Goal: Navigation & Orientation: Find specific page/section

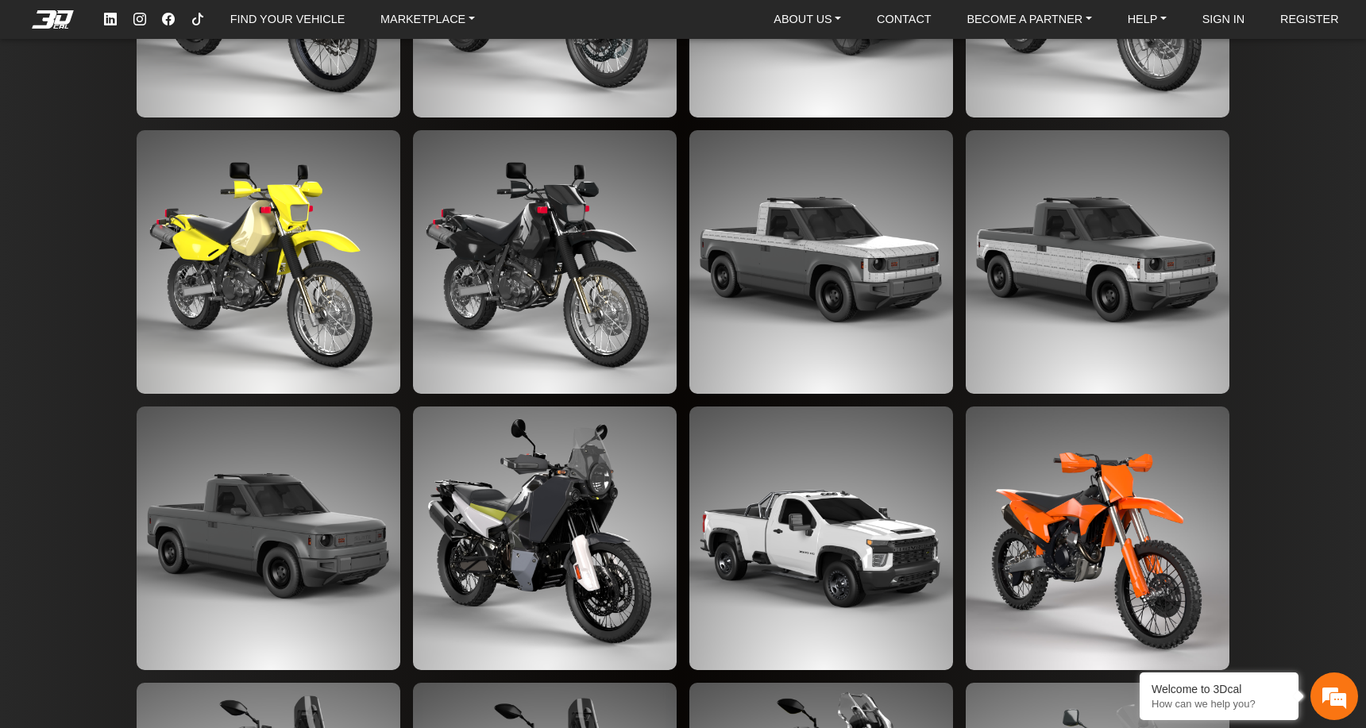
scroll to position [2876, 0]
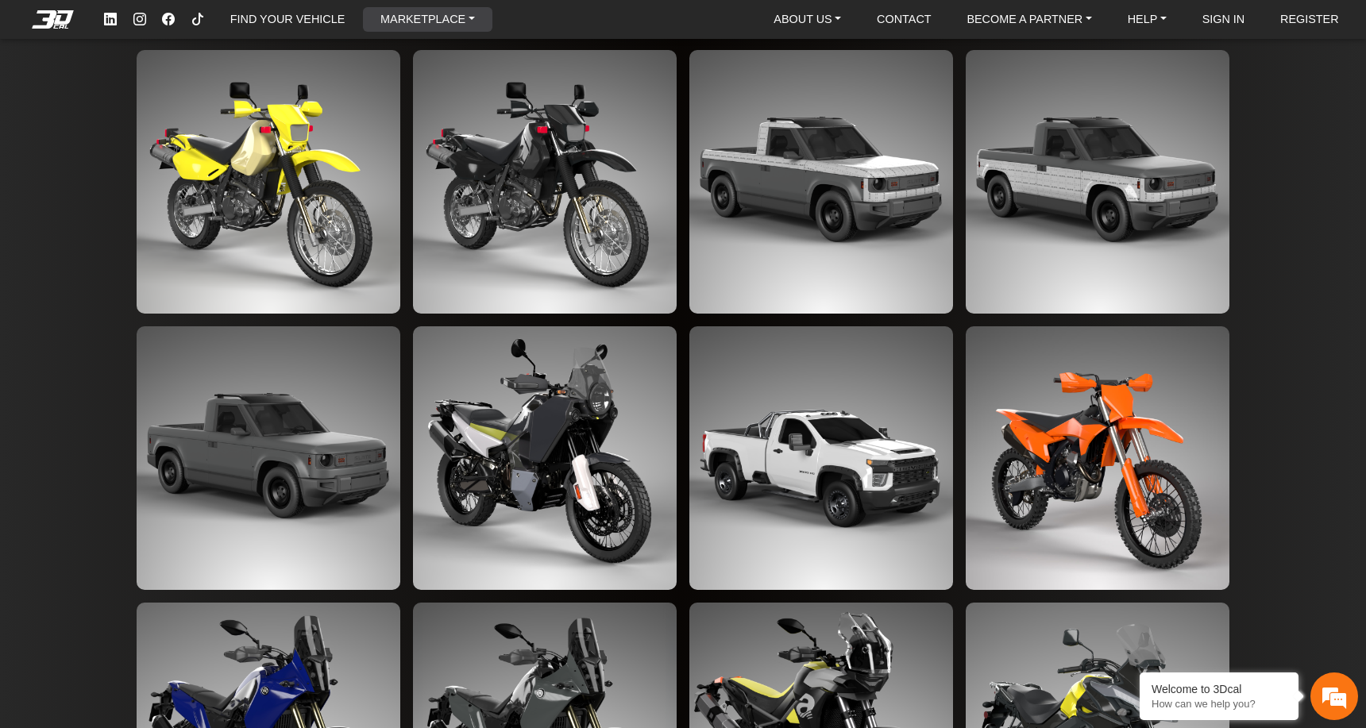
click at [415, 21] on link "MARKETPLACE" at bounding box center [427, 19] width 107 height 25
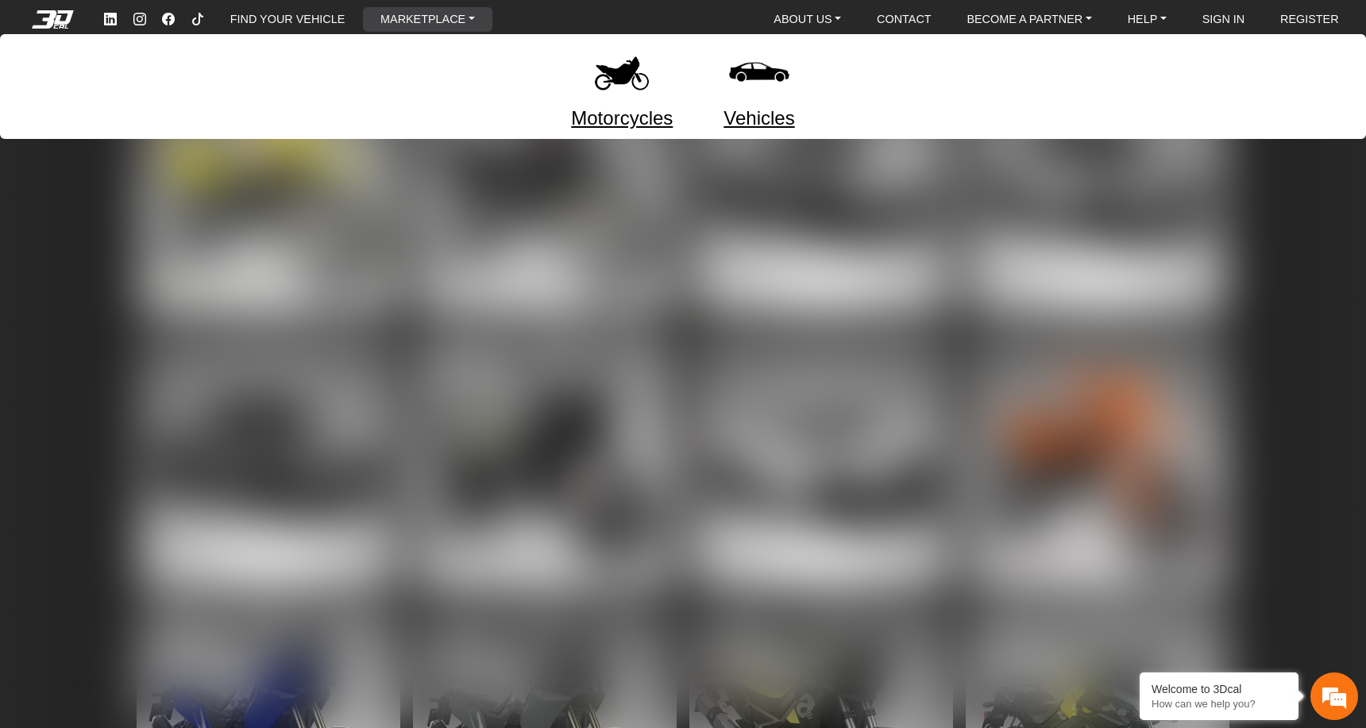
click at [746, 78] on img at bounding box center [759, 72] width 67 height 67
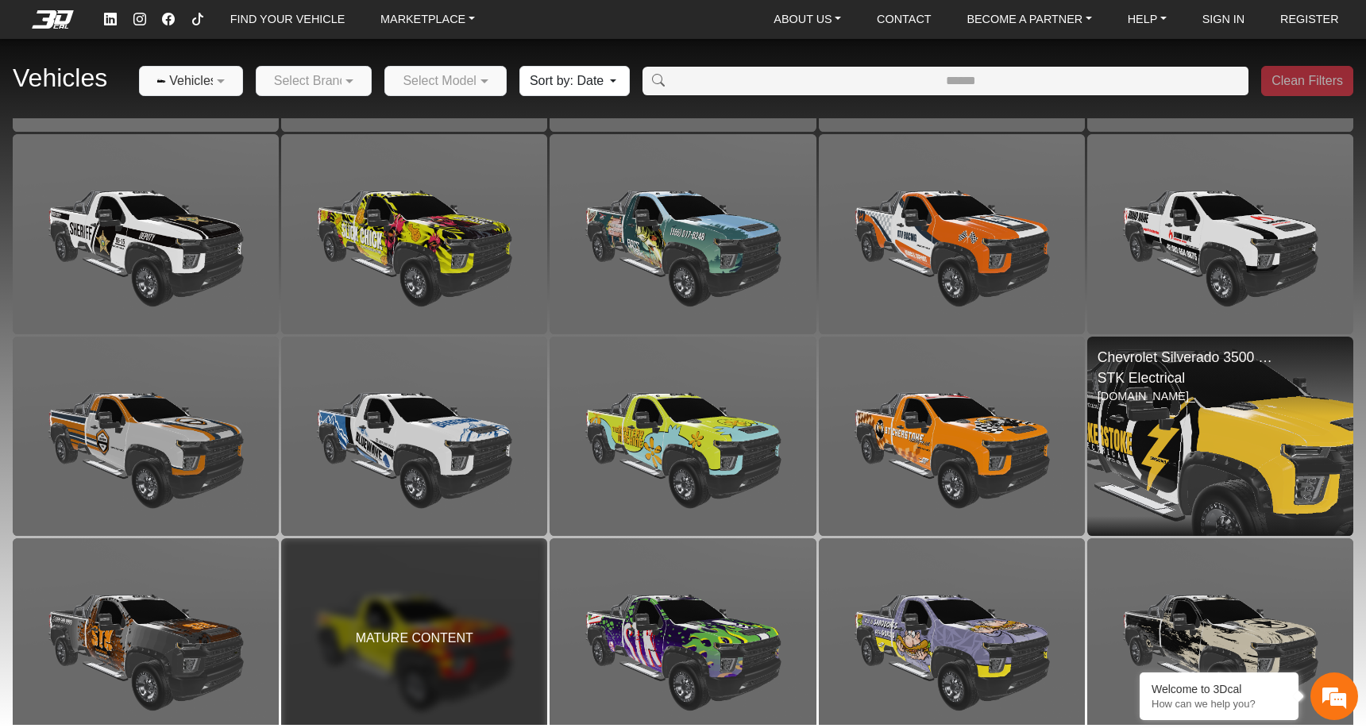
scroll to position [2413, 0]
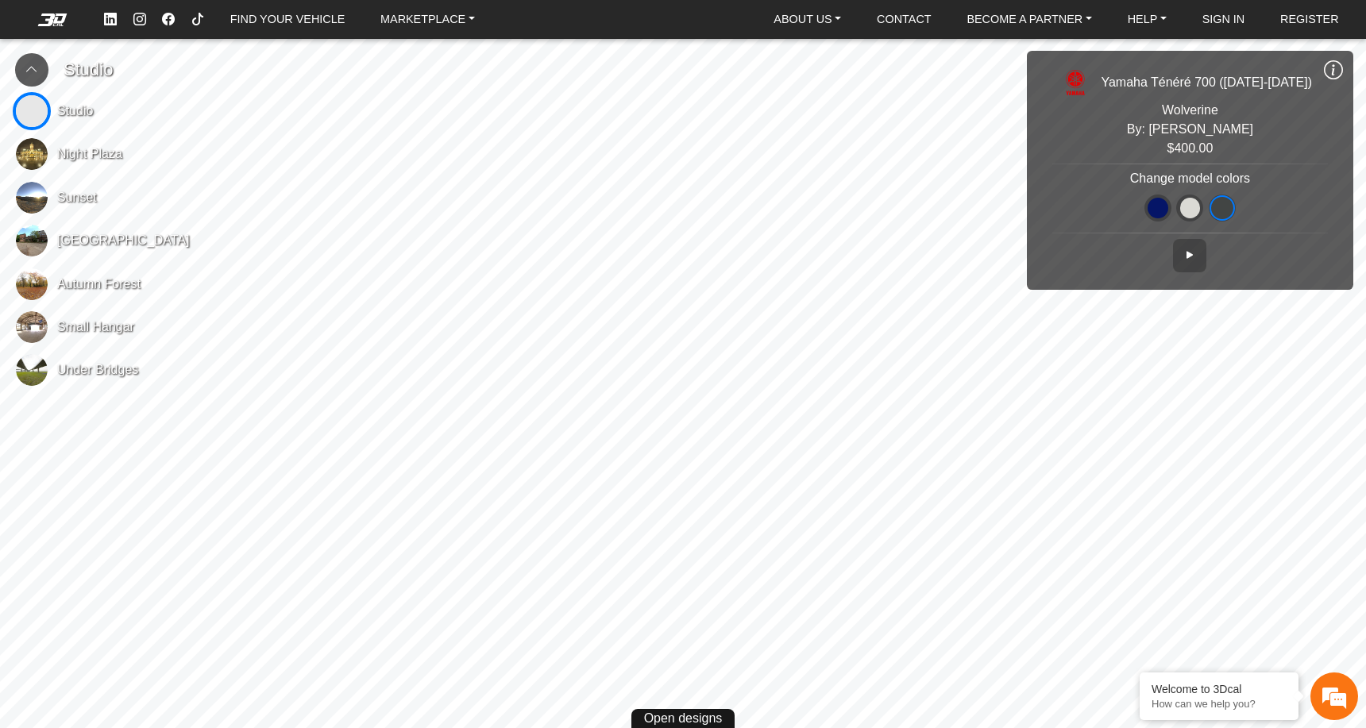
click at [1338, 72] on icon at bounding box center [1333, 70] width 19 height 21
